Goal: Task Accomplishment & Management: Manage account settings

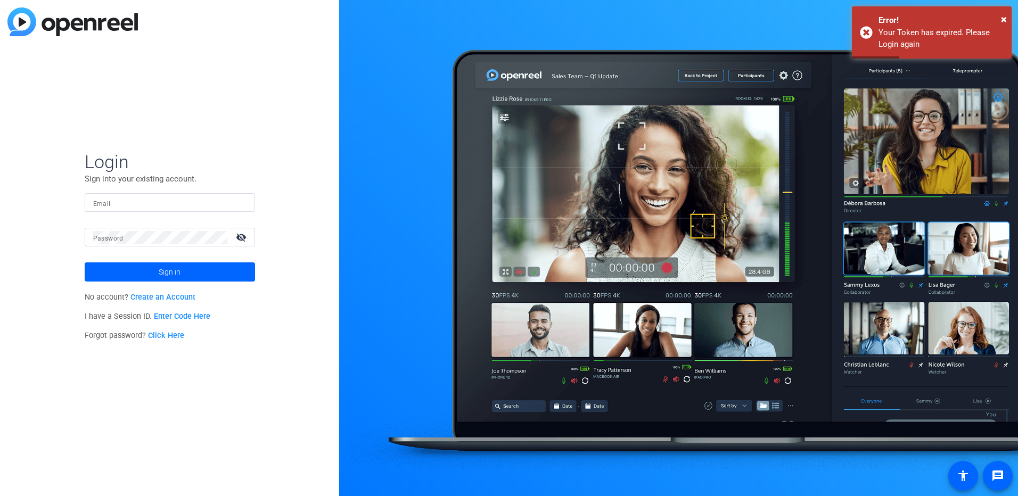
click at [117, 205] on input "Email" at bounding box center [169, 202] width 153 height 13
type input "[PERSON_NAME][EMAIL_ADDRESS][PERSON_NAME][DOMAIN_NAME]"
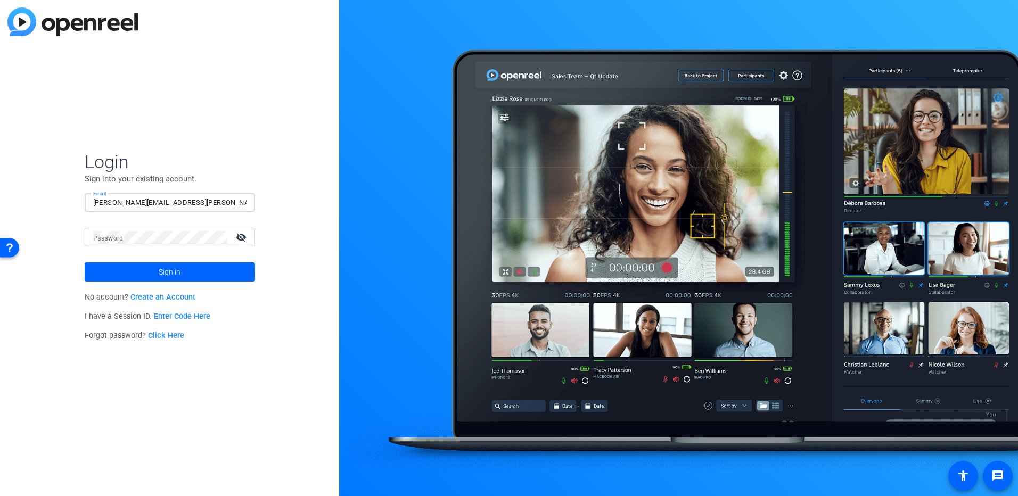
click at [115, 235] on mat-label "Password" at bounding box center [108, 238] width 30 height 7
click at [85, 262] on button "Sign in" at bounding box center [170, 271] width 170 height 19
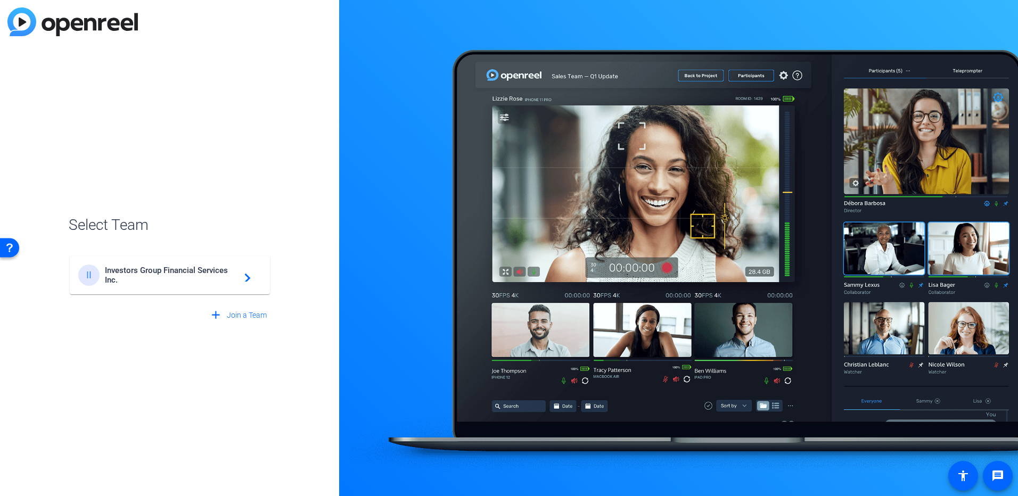
click at [250, 278] on mat-icon "navigate_next" at bounding box center [244, 275] width 13 height 13
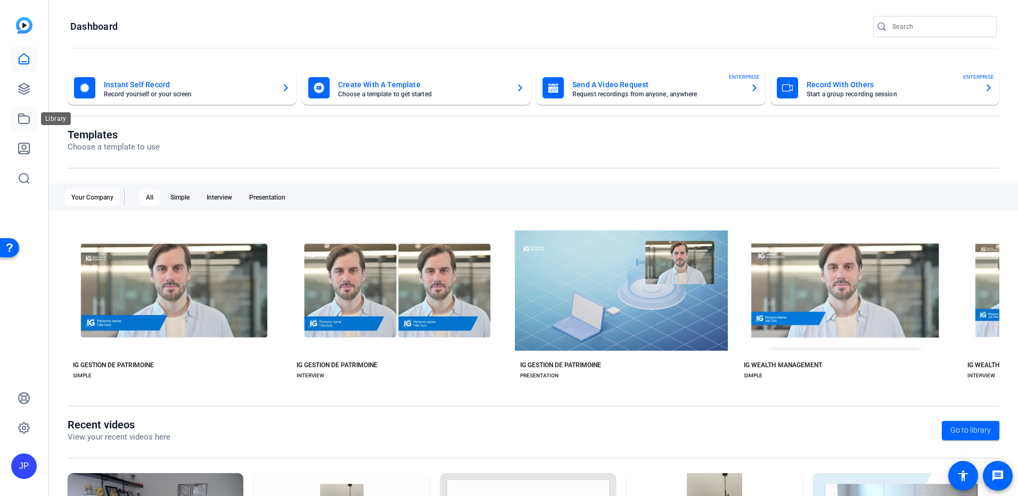
click at [26, 119] on icon at bounding box center [24, 118] width 13 height 13
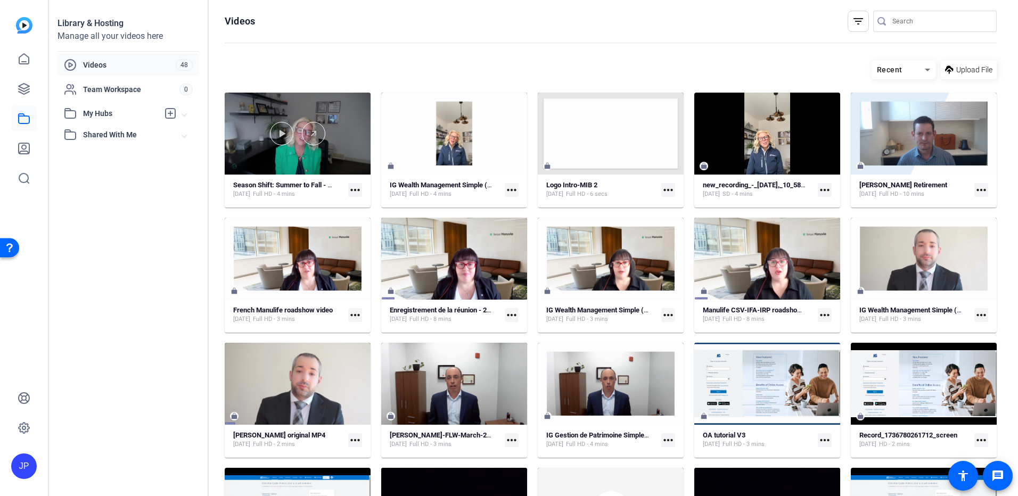
click at [324, 161] on div at bounding box center [298, 134] width 146 height 82
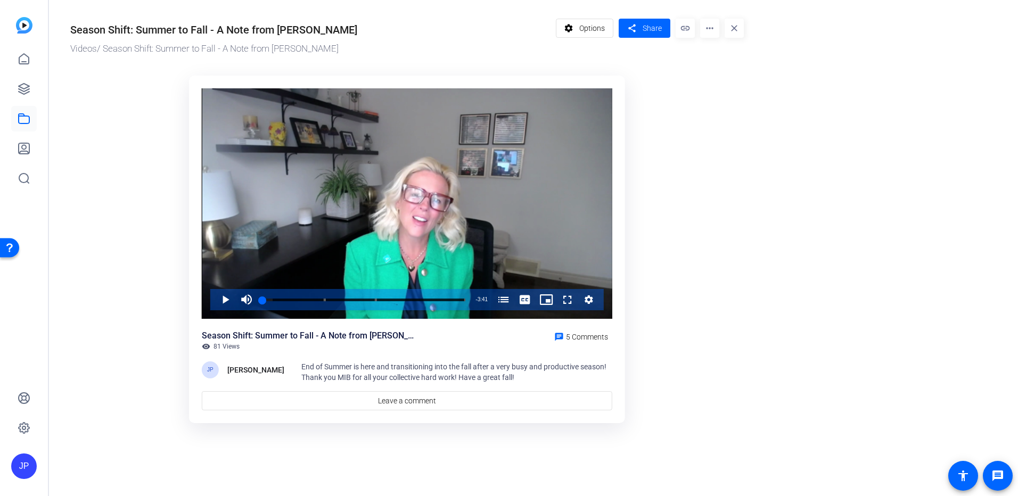
click at [20, 474] on div "JP" at bounding box center [24, 467] width 26 height 26
click at [143, 445] on mat-icon "logout" at bounding box center [141, 440] width 13 height 13
